Goal: Information Seeking & Learning: Learn about a topic

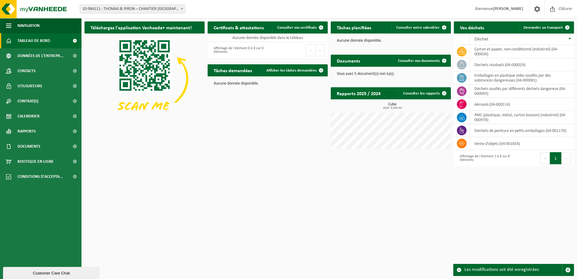
click at [166, 8] on span "10-984111 - THOMAS & PIRON – CHANTIER [GEOGRAPHIC_DATA] - [GEOGRAPHIC_DATA]-[GE…" at bounding box center [132, 9] width 105 height 8
click at [265, 113] on div "Téléchargez l'application Vanheede+ maintenant! Cachez Certificats & attestatio…" at bounding box center [329, 93] width 492 height 151
click at [22, 134] on span "Rapports" at bounding box center [26, 131] width 18 height 15
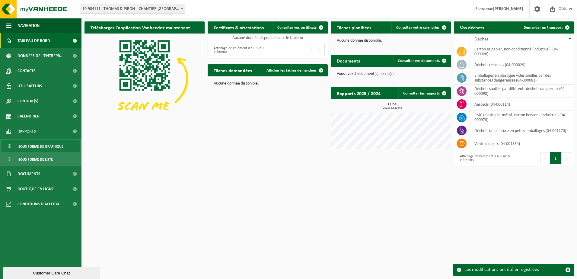
click at [31, 145] on span "Sous forme de graphique" at bounding box center [40, 146] width 45 height 11
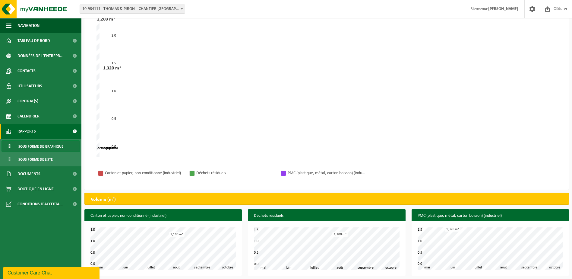
scroll to position [64, 0]
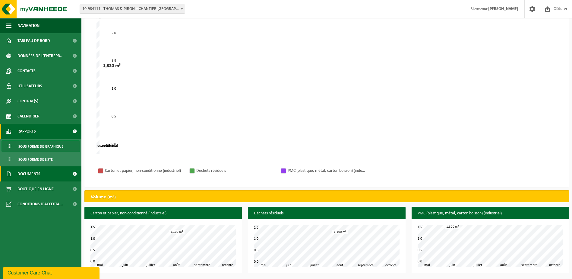
click at [25, 173] on span "Documents" at bounding box center [28, 173] width 23 height 15
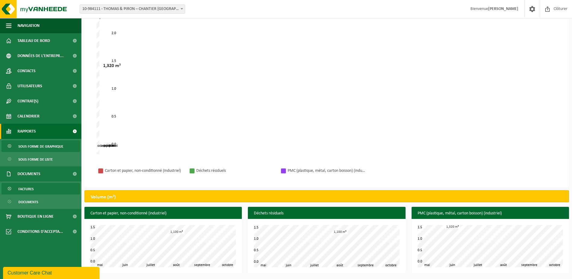
click at [24, 188] on span "Factures" at bounding box center [25, 188] width 15 height 11
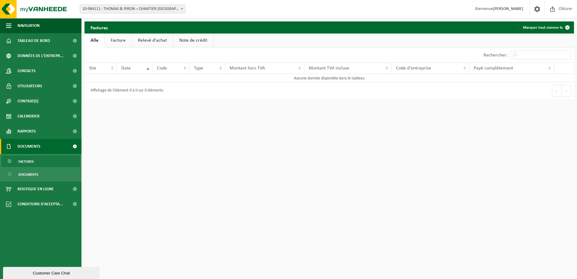
click at [117, 40] on link "Facture" at bounding box center [118, 40] width 27 height 14
click at [157, 40] on link "Relevé d'achat" at bounding box center [152, 40] width 41 height 14
click at [186, 39] on link "Note de crédit" at bounding box center [194, 40] width 40 height 14
click at [97, 39] on link "Alle" at bounding box center [94, 40] width 20 height 14
click at [30, 173] on span "Documents" at bounding box center [28, 174] width 20 height 11
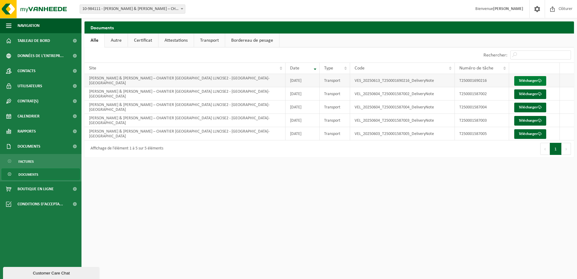
click at [525, 79] on link "Télécharger" at bounding box center [530, 81] width 32 height 10
click at [45, 54] on span "Données de l'entrepr..." at bounding box center [40, 55] width 46 height 15
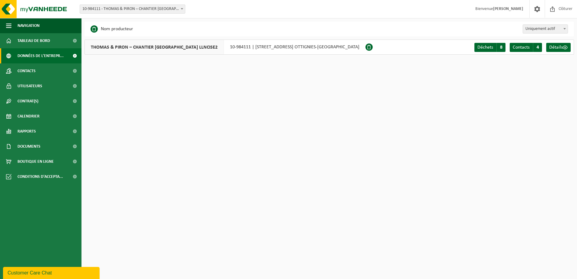
click at [147, 45] on span "THOMAS & PIRON – CHANTIER LOUVAIN-LA-NEUVE LLNCISE2" at bounding box center [154, 47] width 139 height 14
click at [528, 48] on span "Contacts" at bounding box center [520, 47] width 17 height 5
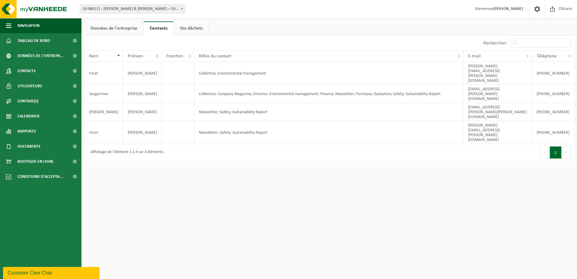
click at [187, 29] on link "Vos déchets" at bounding box center [191, 28] width 35 height 14
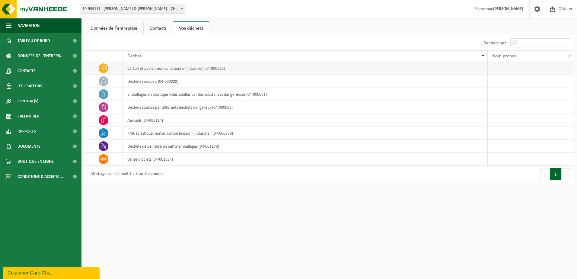
click at [163, 71] on td "carton et papier, non-conditionné (industriel) (04-000026)" at bounding box center [305, 68] width 365 height 13
click at [184, 68] on td "carton et papier, non-conditionné (industriel) (04-000026)" at bounding box center [305, 68] width 365 height 13
click at [161, 81] on td "déchets résiduels (04-000029)" at bounding box center [305, 81] width 365 height 13
click at [171, 94] on td "emballages en plastique vides souillés par des substances dangereuses (04-00008…" at bounding box center [305, 94] width 365 height 13
click at [176, 107] on td "déchets souillés par différents déchets dangereux (04-000093)" at bounding box center [305, 107] width 365 height 13
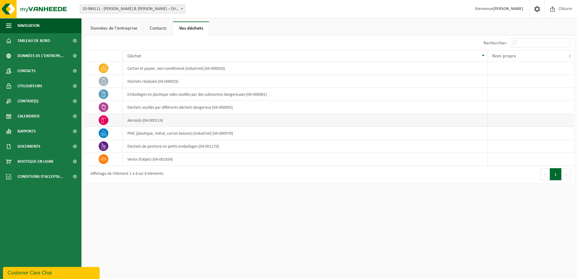
click at [155, 120] on td "aérosols (04-000114)" at bounding box center [305, 120] width 365 height 13
drag, startPoint x: 158, startPoint y: 131, endPoint x: 158, endPoint y: 134, distance: 3.0
click at [158, 131] on td "PMC (plastique, métal, carton boisson) (industriel) (04-000978)" at bounding box center [305, 133] width 365 height 13
click at [165, 146] on td "déchets de peinture en petits emballages (04-001170)" at bounding box center [305, 146] width 365 height 13
click at [168, 163] on td "vente d'objets (04-001834)" at bounding box center [305, 159] width 365 height 13
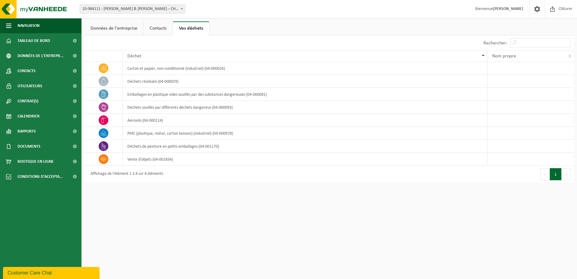
click at [565, 174] on button "Suivant" at bounding box center [565, 174] width 9 height 12
click at [155, 157] on td "vente d'objets (04-001834)" at bounding box center [305, 159] width 365 height 13
click at [160, 71] on td "carton et papier, non-conditionné (industriel) (04-000026)" at bounding box center [305, 68] width 365 height 13
click at [164, 29] on link "Contacts" at bounding box center [158, 28] width 29 height 14
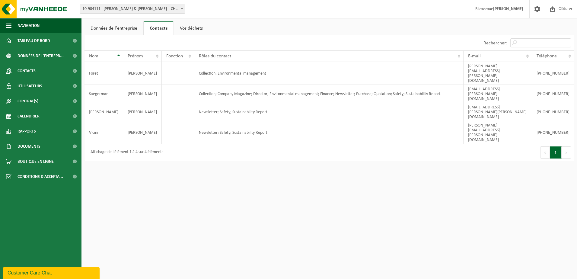
click at [123, 28] on link "Données de l'entreprise" at bounding box center [113, 28] width 59 height 14
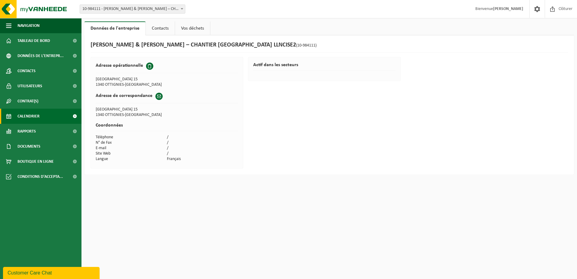
click at [29, 116] on span "Calendrier" at bounding box center [28, 116] width 22 height 15
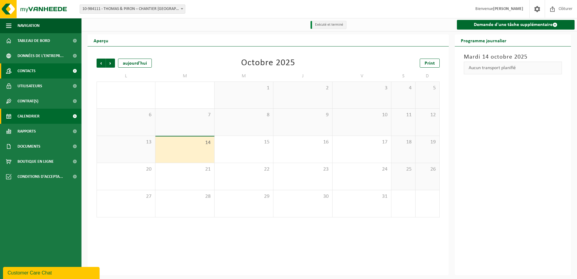
click at [30, 70] on span "Contacts" at bounding box center [26, 70] width 18 height 15
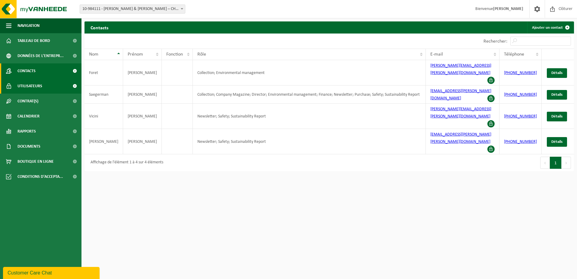
click at [31, 88] on span "Utilisateurs" at bounding box center [29, 85] width 25 height 15
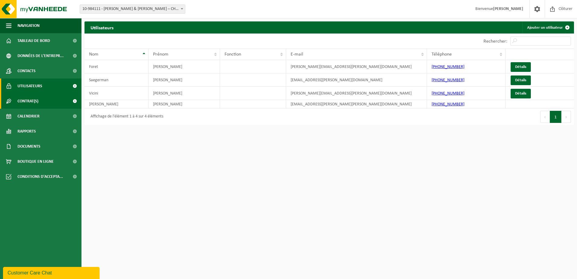
click at [26, 101] on span "Contrat(s)" at bounding box center [27, 100] width 21 height 15
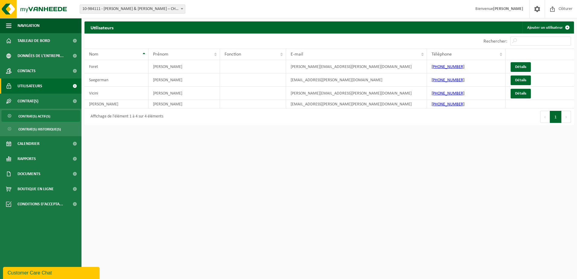
click at [38, 116] on span "Contrat(s) actif(s)" at bounding box center [34, 115] width 32 height 11
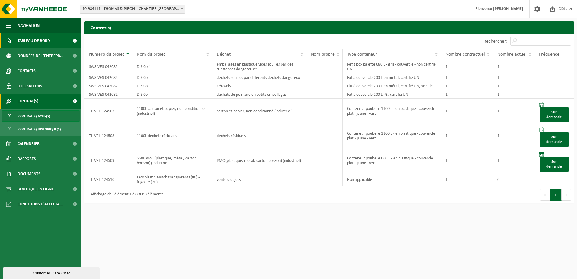
click at [31, 38] on span "Tableau de bord" at bounding box center [33, 40] width 33 height 15
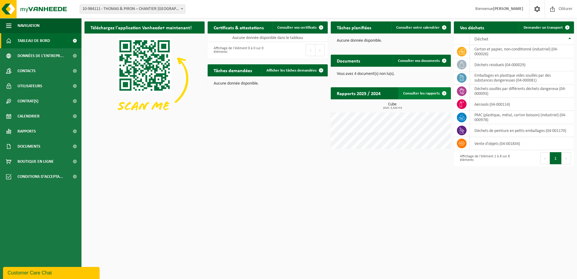
click at [426, 93] on link "Consulter les rapports" at bounding box center [424, 93] width 52 height 12
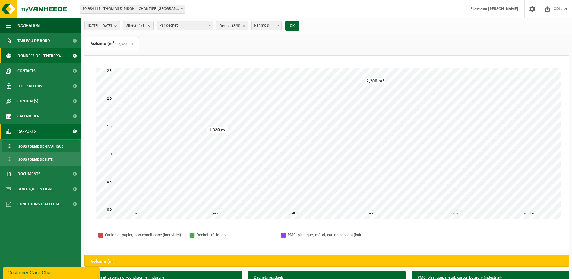
click at [39, 57] on span "Données de l'entrepr..." at bounding box center [40, 55] width 46 height 15
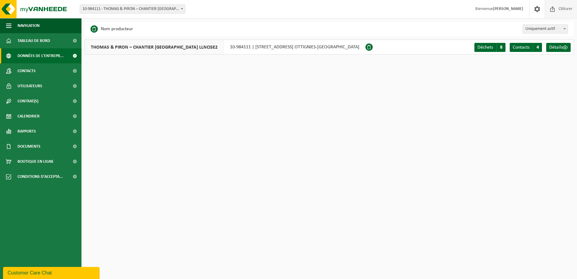
click at [566, 9] on span "Clôturer" at bounding box center [565, 9] width 17 height 18
